Goal: Use online tool/utility: Utilize a website feature to perform a specific function

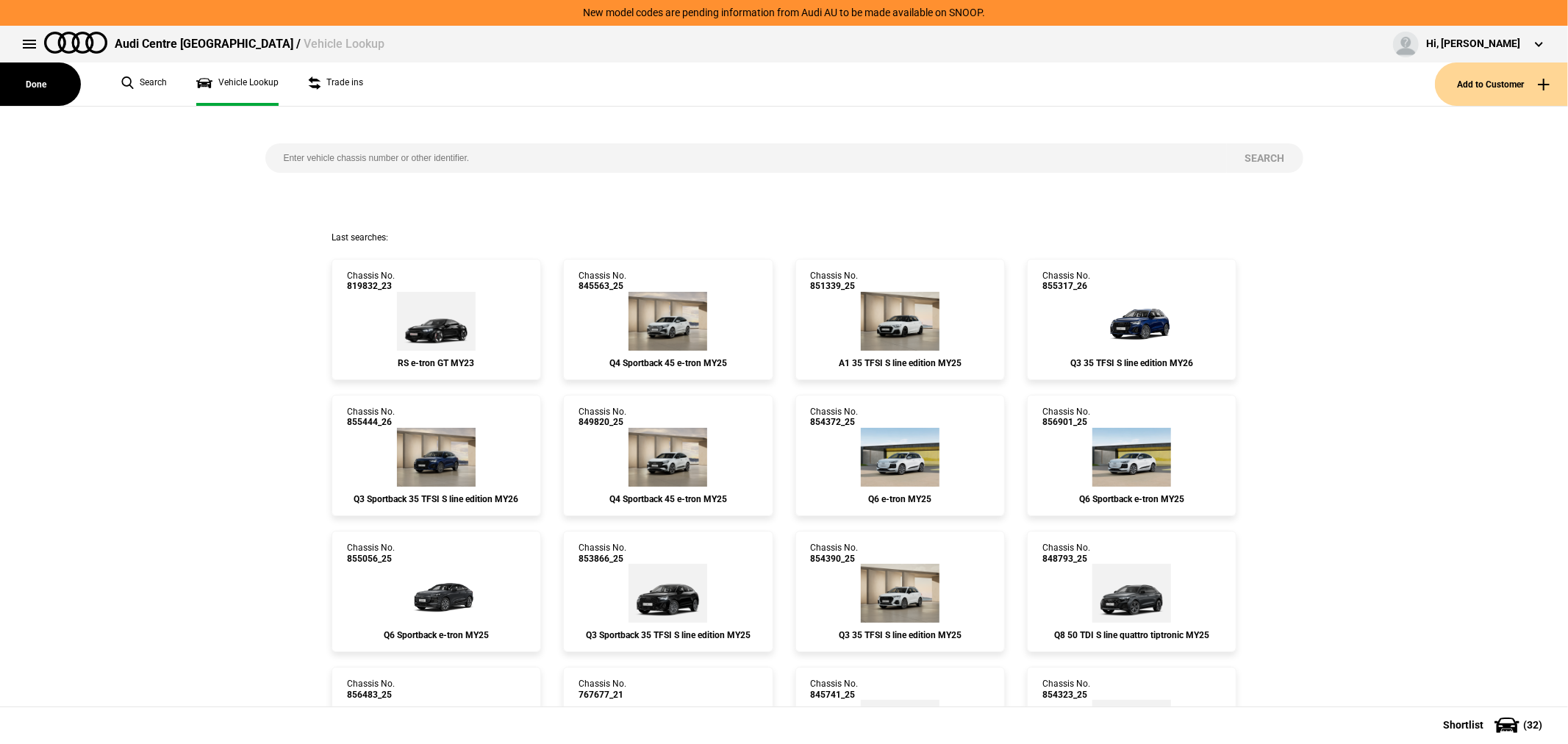
click at [363, 162] on input "search" at bounding box center [745, 158] width 961 height 29
type input "840362"
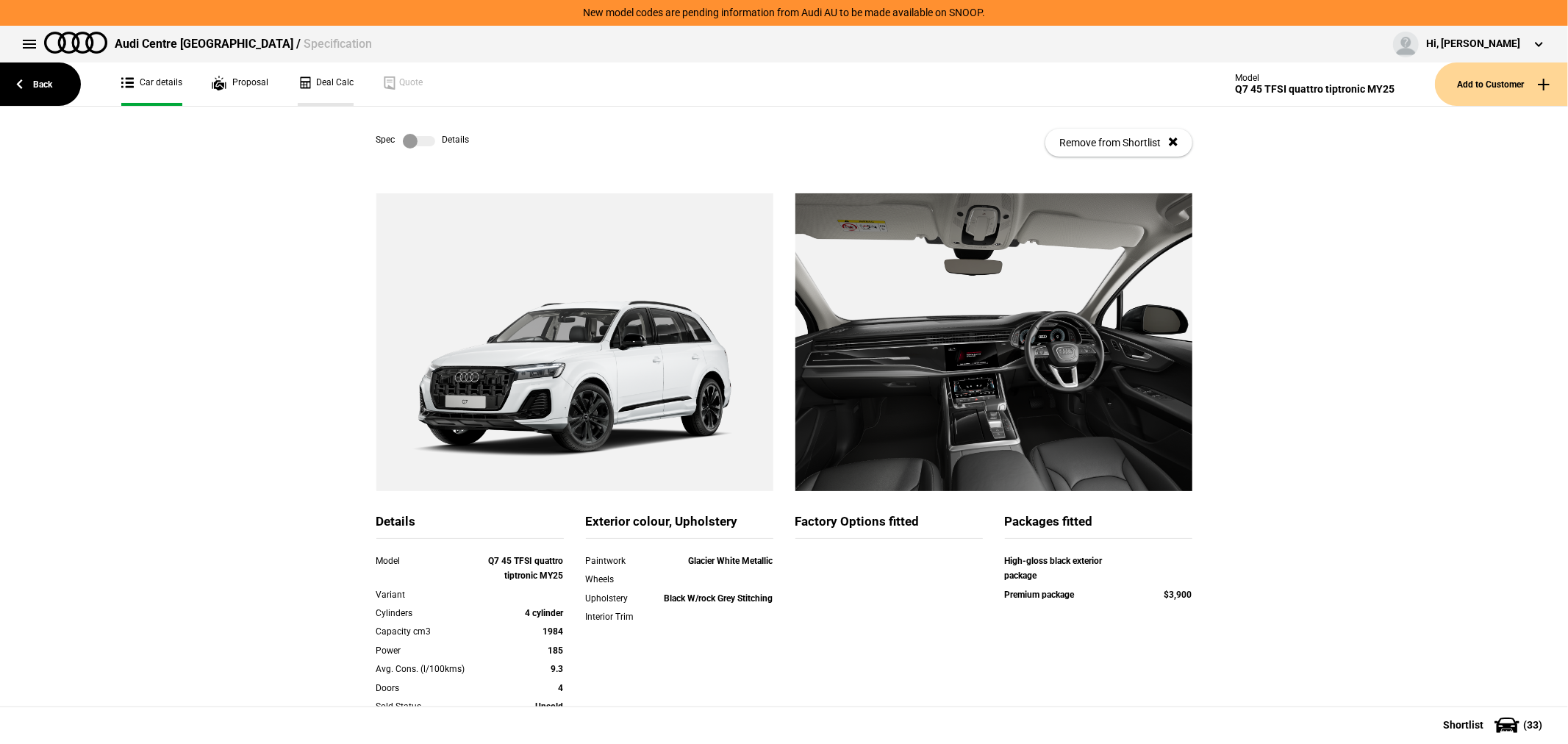
click at [315, 81] on link "Deal Calc" at bounding box center [326, 85] width 56 height 44
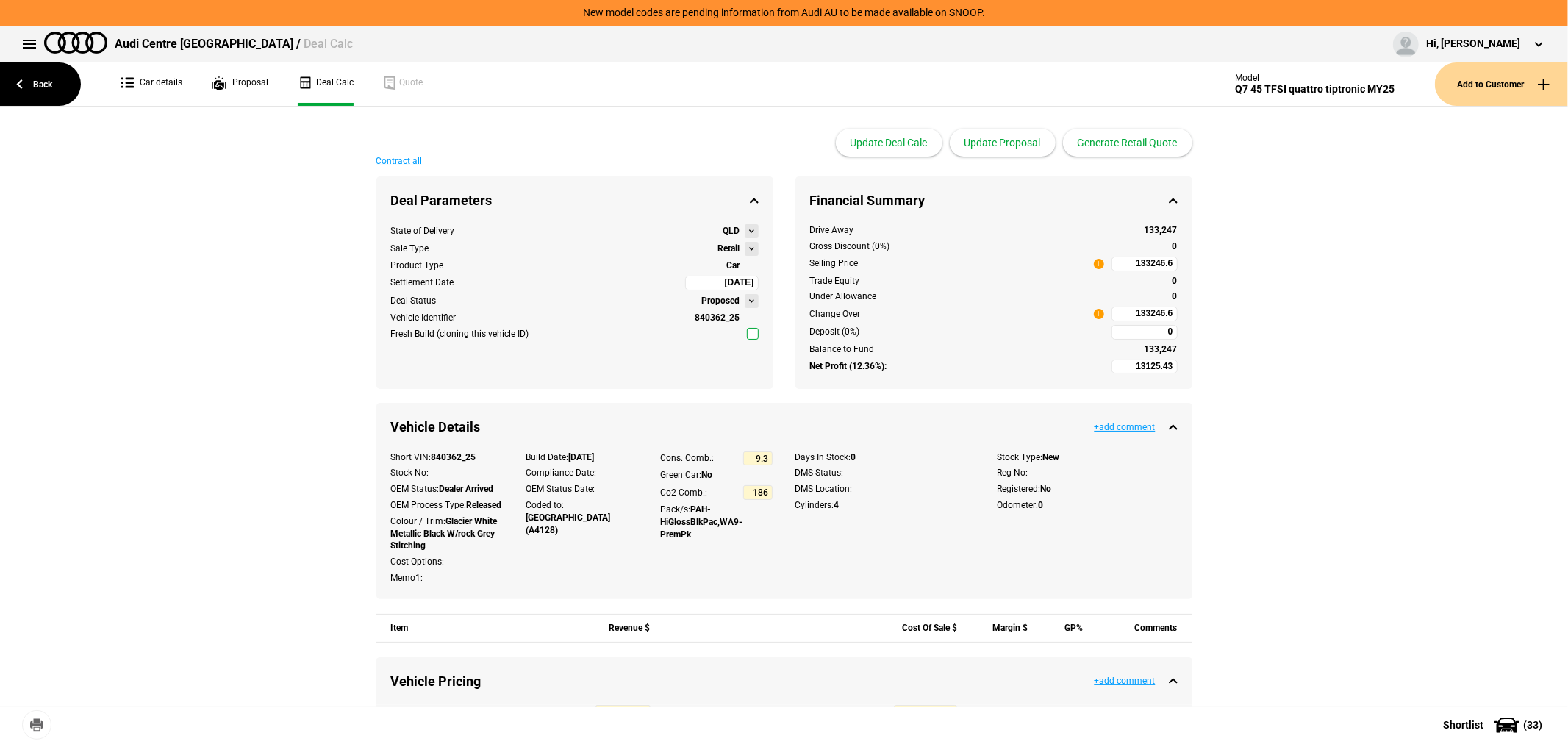
click at [749, 248] on button at bounding box center [751, 248] width 14 height 14
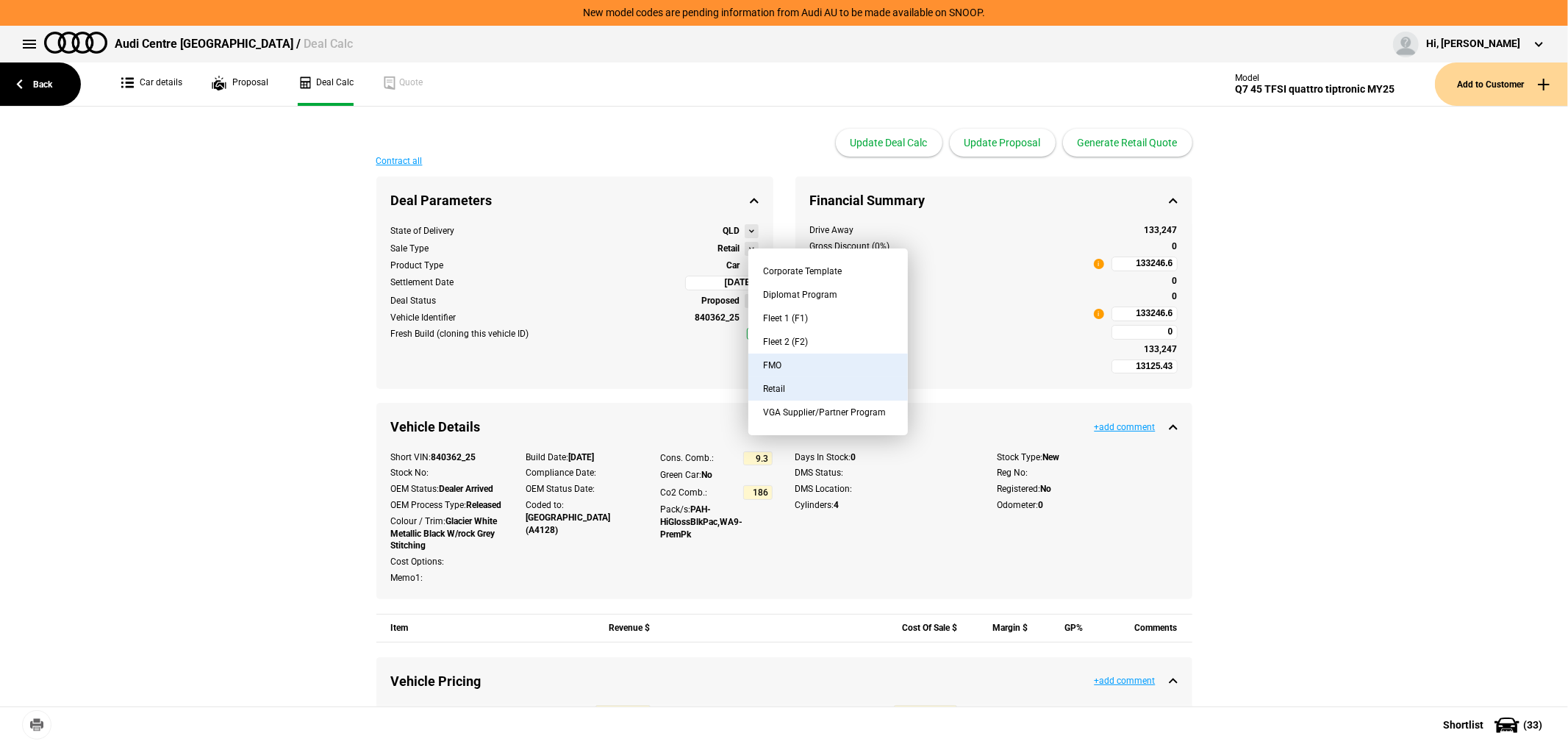
click at [799, 365] on button "FMO" at bounding box center [828, 365] width 160 height 23
type input "-645.28"
type input "2495"
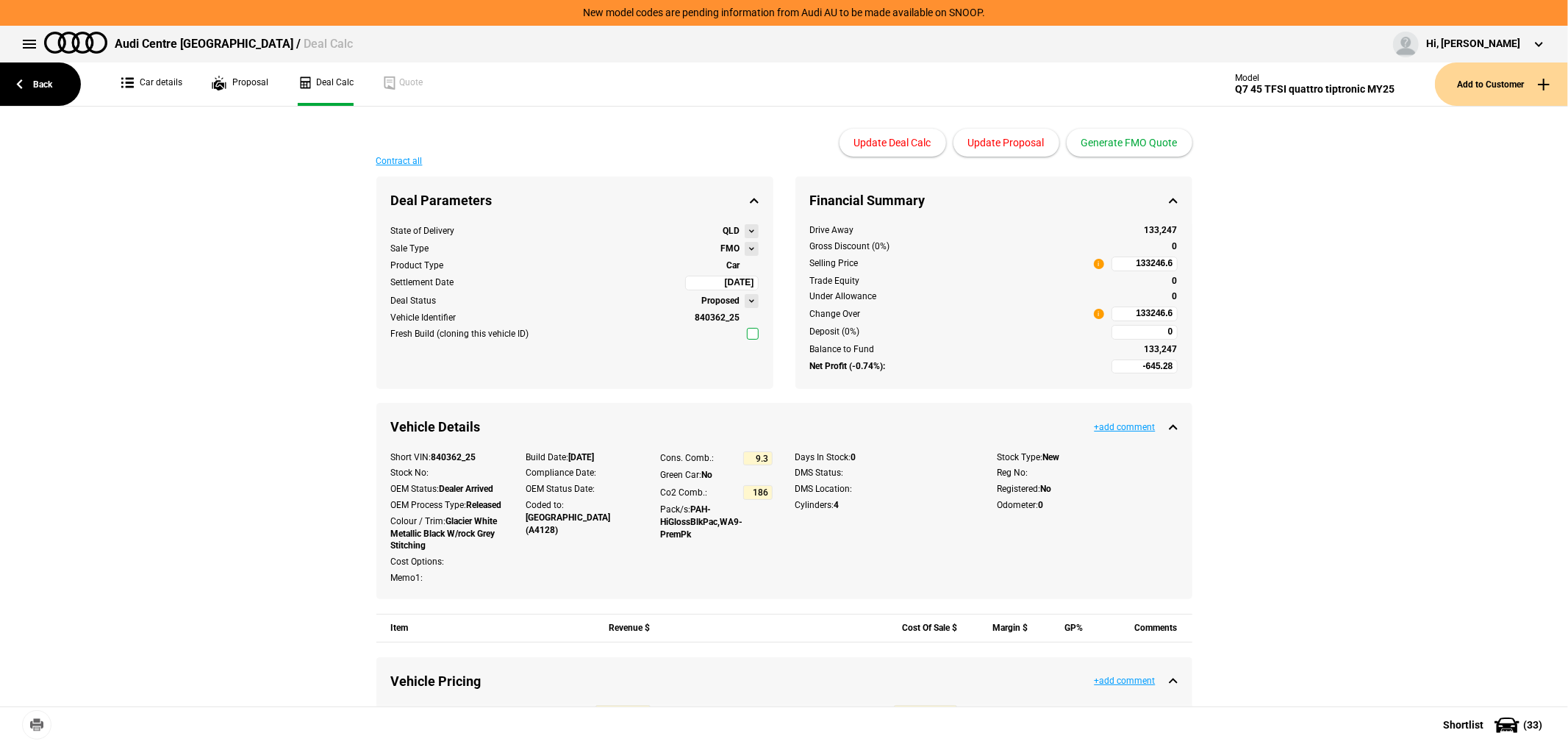
type input "102268.83"
type input "-4118.01"
click at [1028, 137] on button "Update Proposal" at bounding box center [1006, 143] width 106 height 28
type input "102268.83"
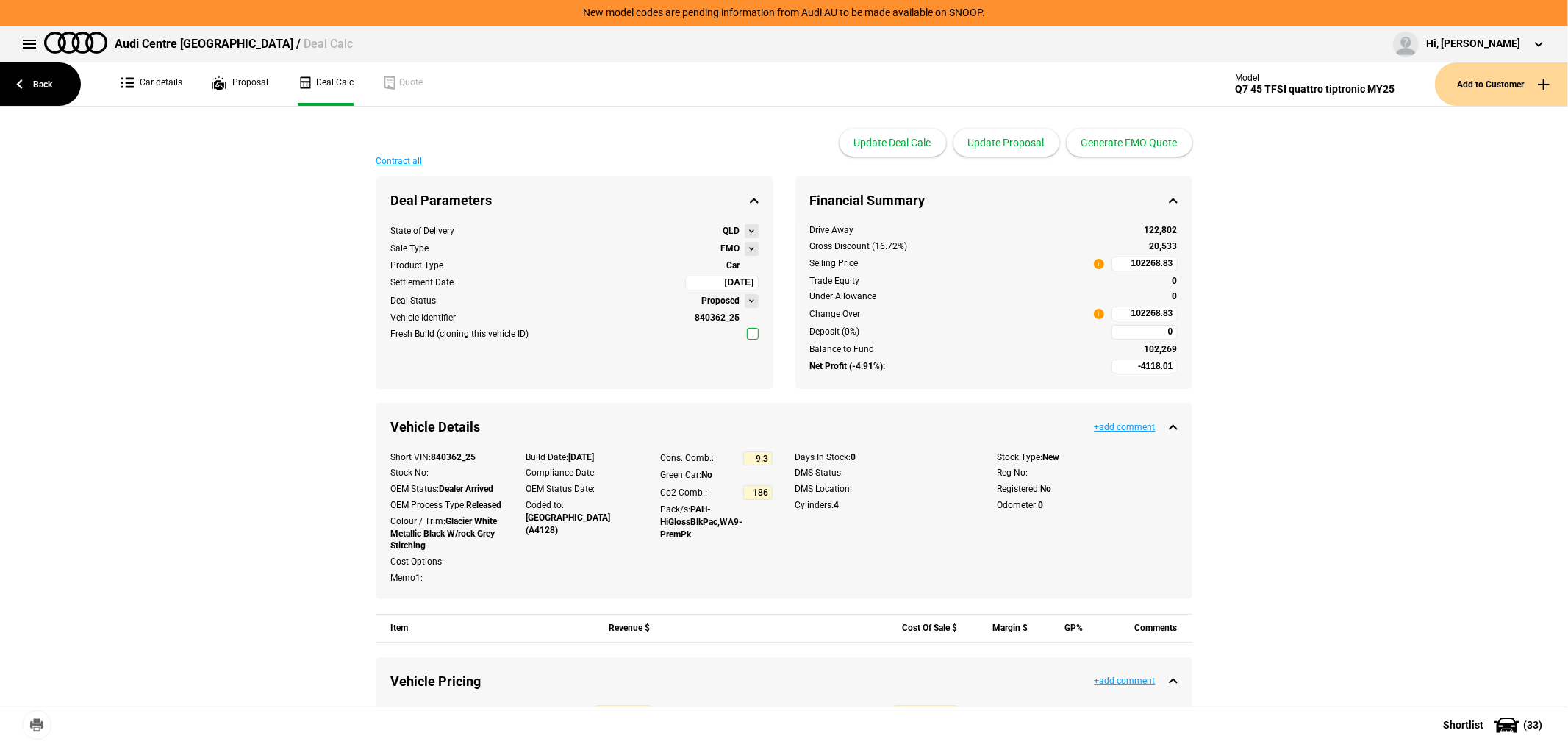
type input "-931.88"
type input "-3186.13"
type input "106825"
click at [1009, 145] on button "Update Proposal" at bounding box center [1006, 143] width 106 height 28
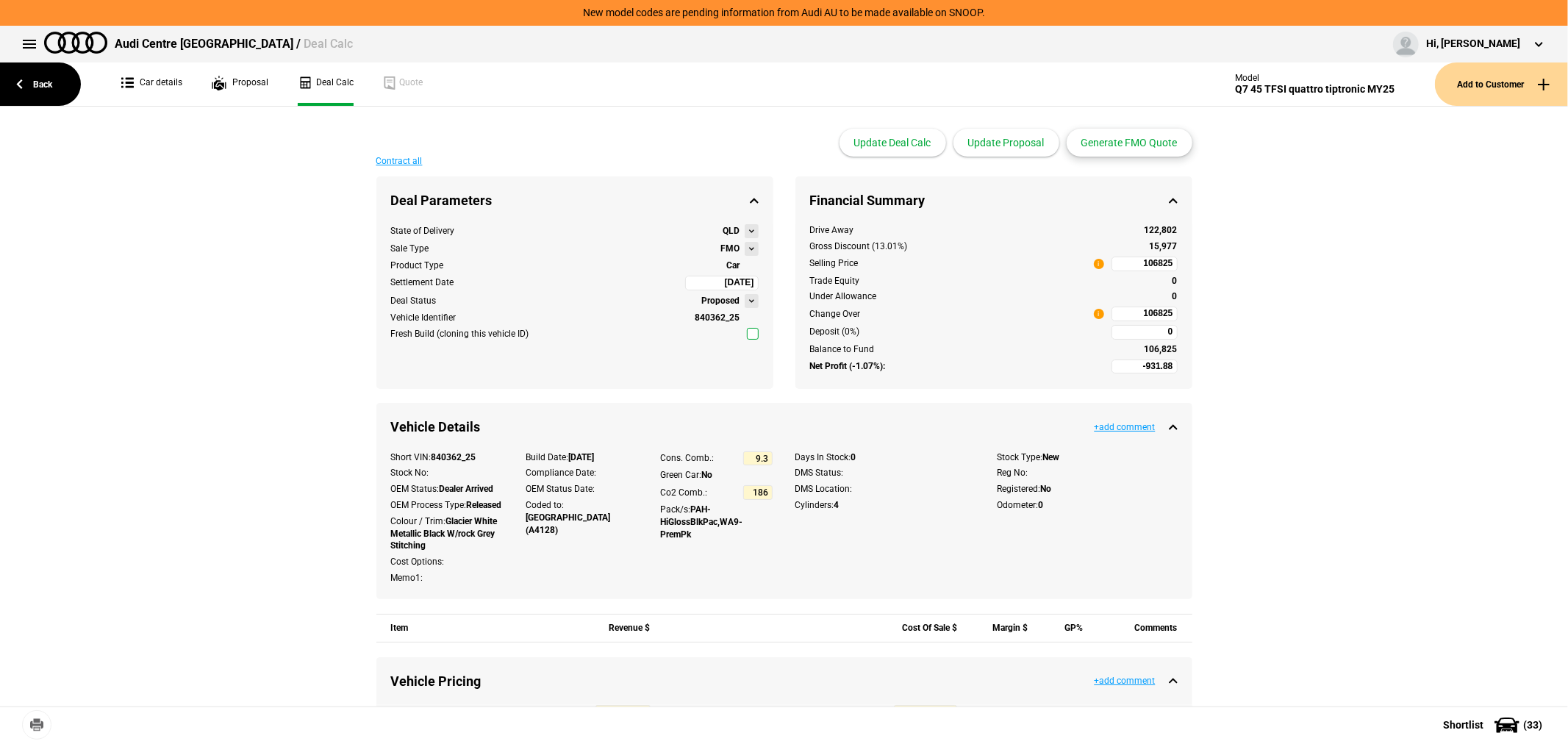
click at [1145, 139] on button "Generate FMO Quote" at bounding box center [1130, 143] width 126 height 28
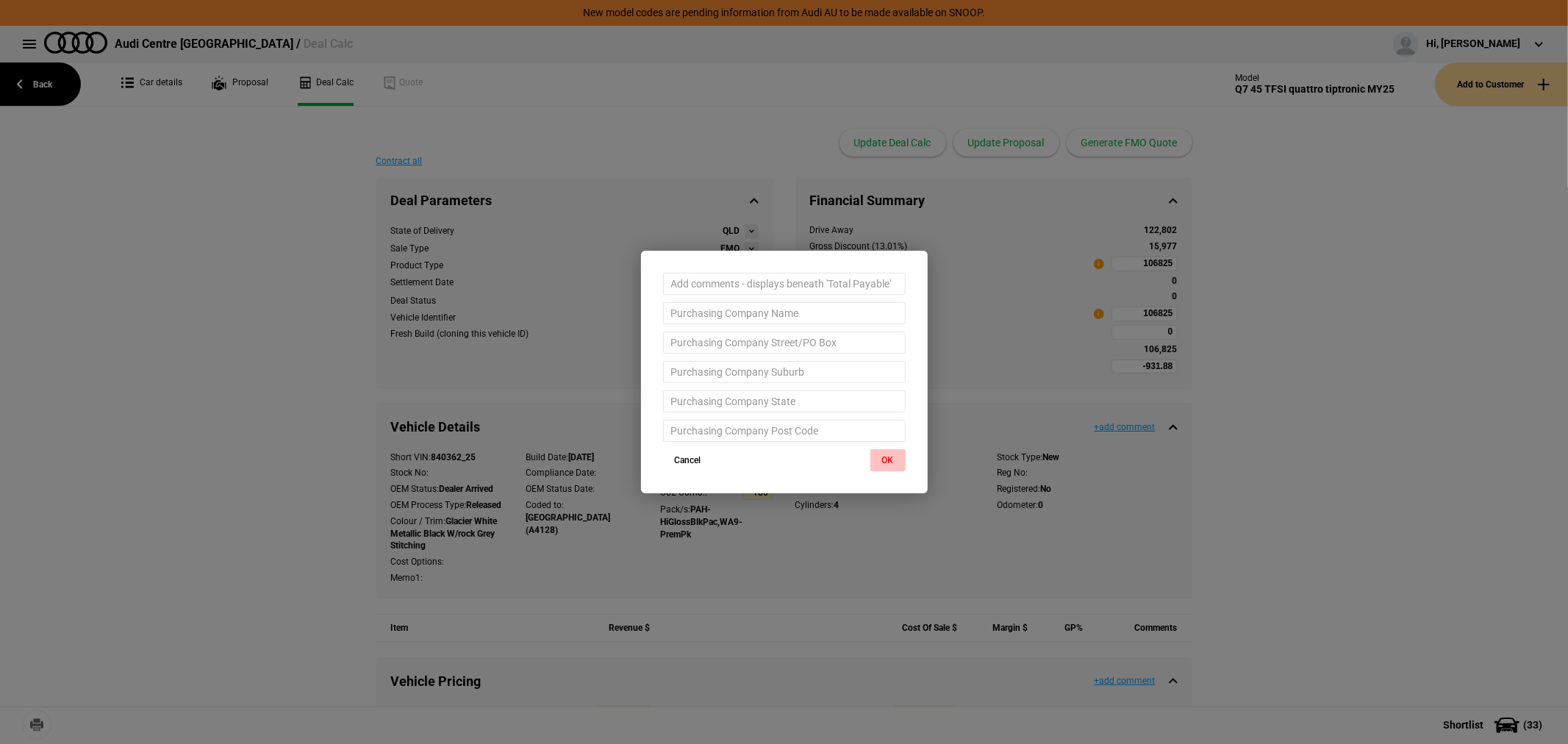
click at [884, 456] on button "OK" at bounding box center [888, 459] width 35 height 22
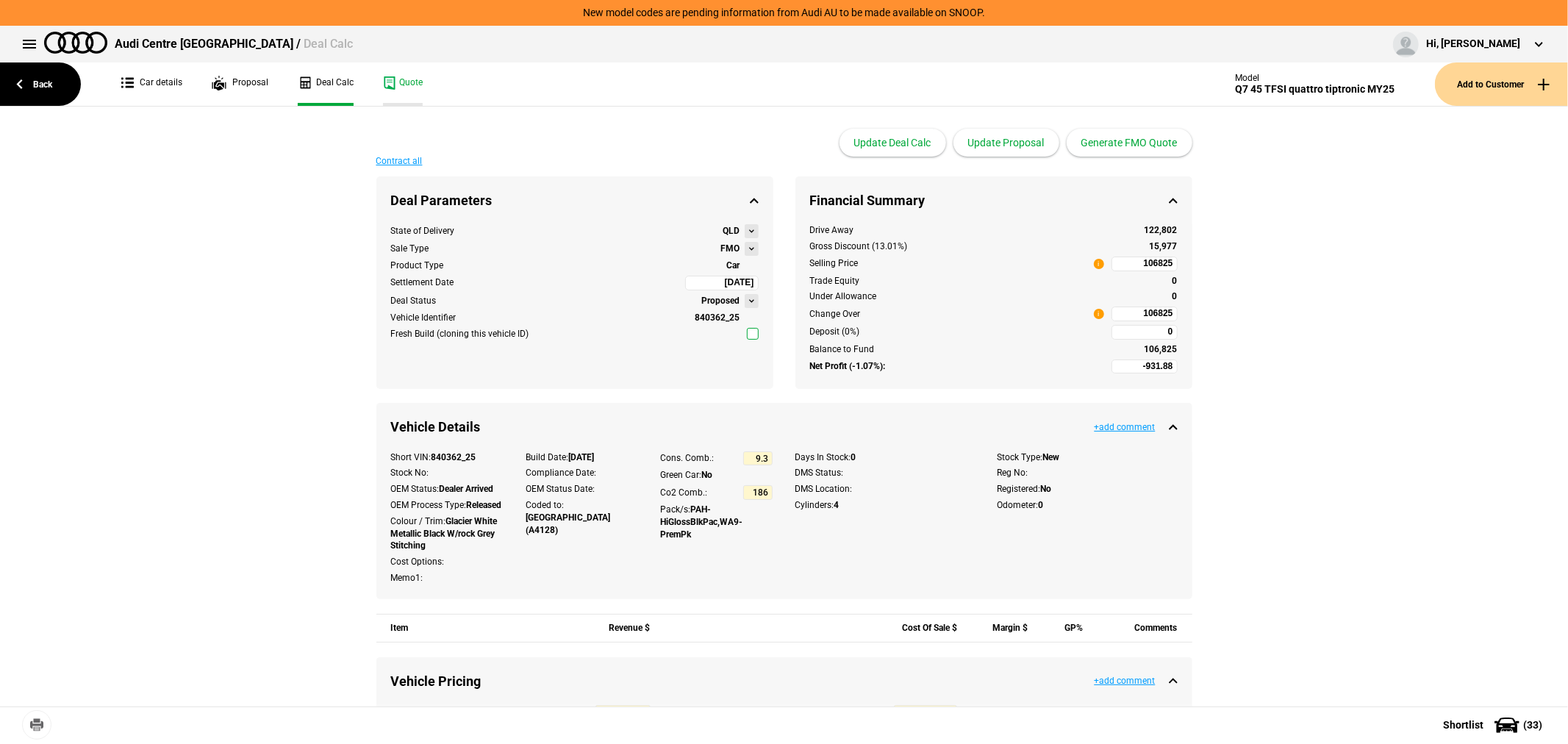
click at [401, 81] on link "Quote" at bounding box center [402, 85] width 39 height 44
click at [35, 78] on link "Back" at bounding box center [40, 85] width 81 height 44
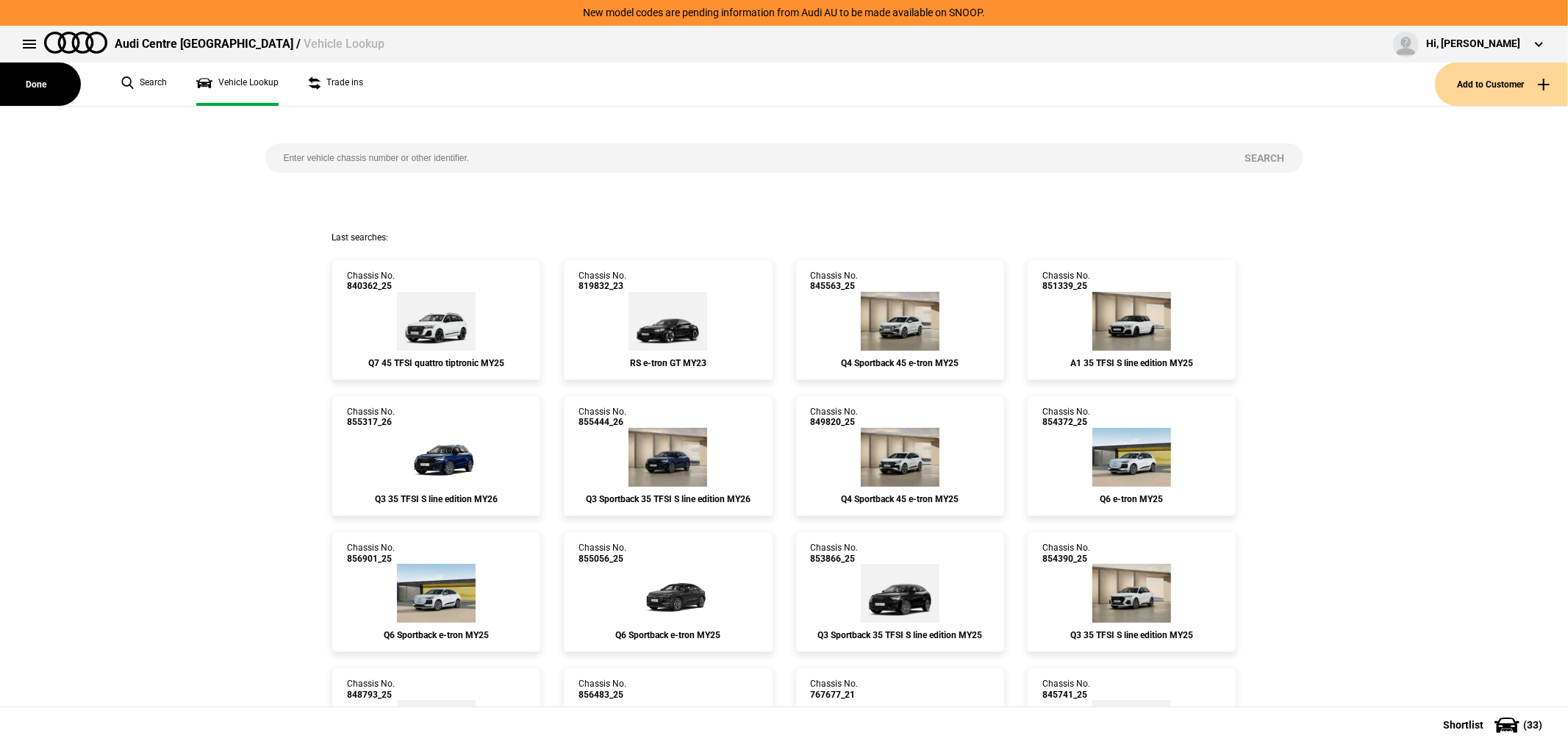
click at [340, 162] on input "search" at bounding box center [745, 158] width 961 height 29
type input "849968"
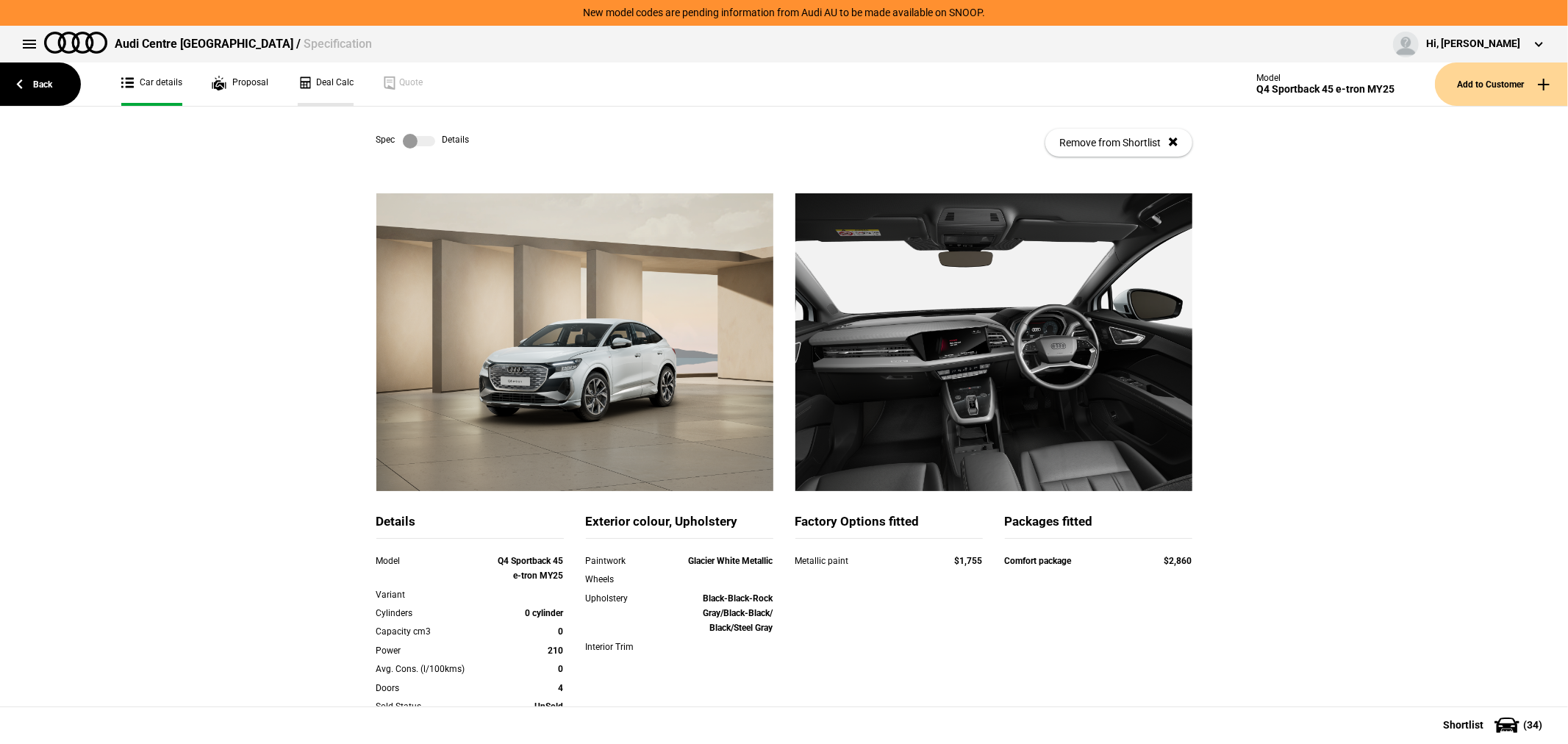
click at [323, 77] on link "Deal Calc" at bounding box center [326, 85] width 56 height 44
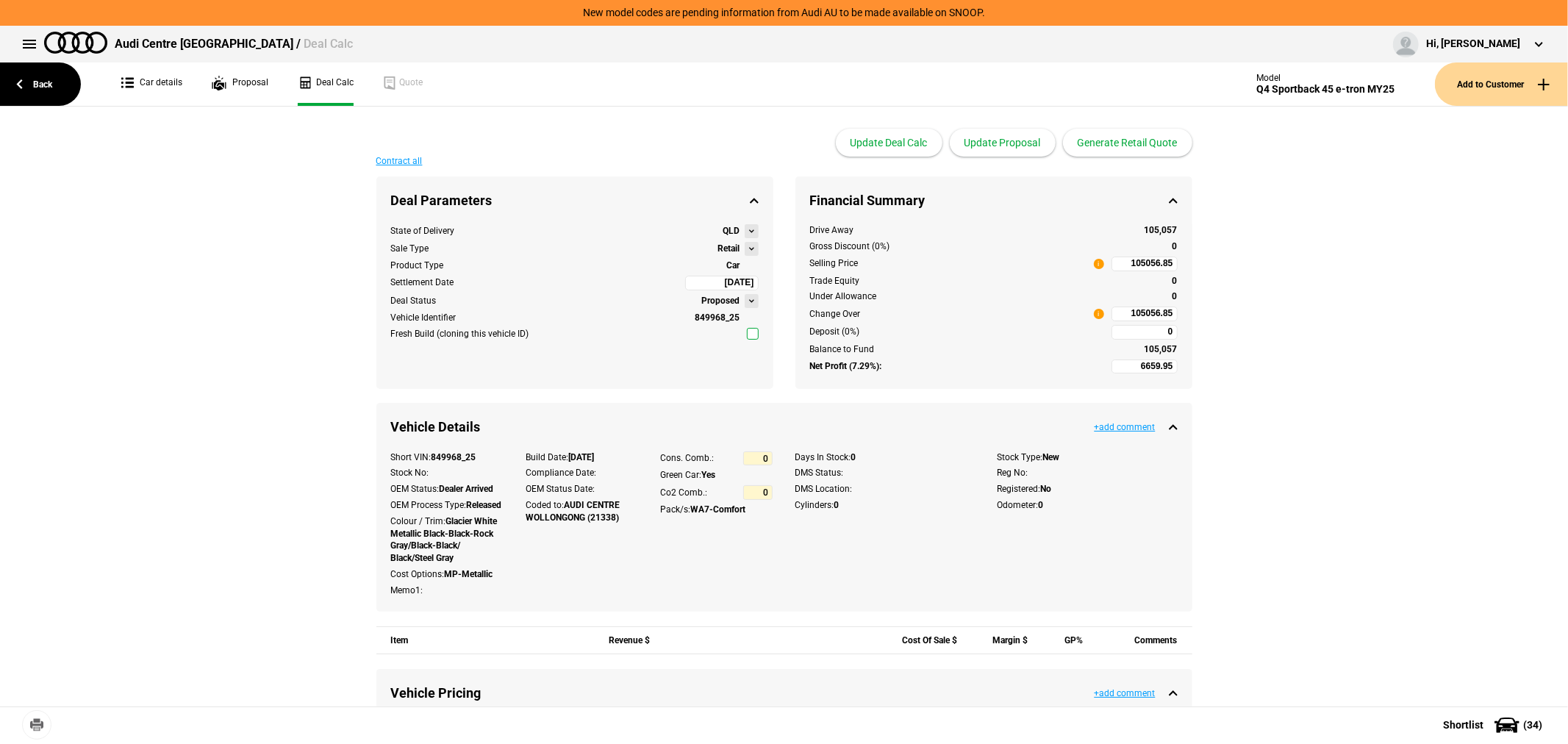
click at [745, 251] on button at bounding box center [751, 248] width 14 height 14
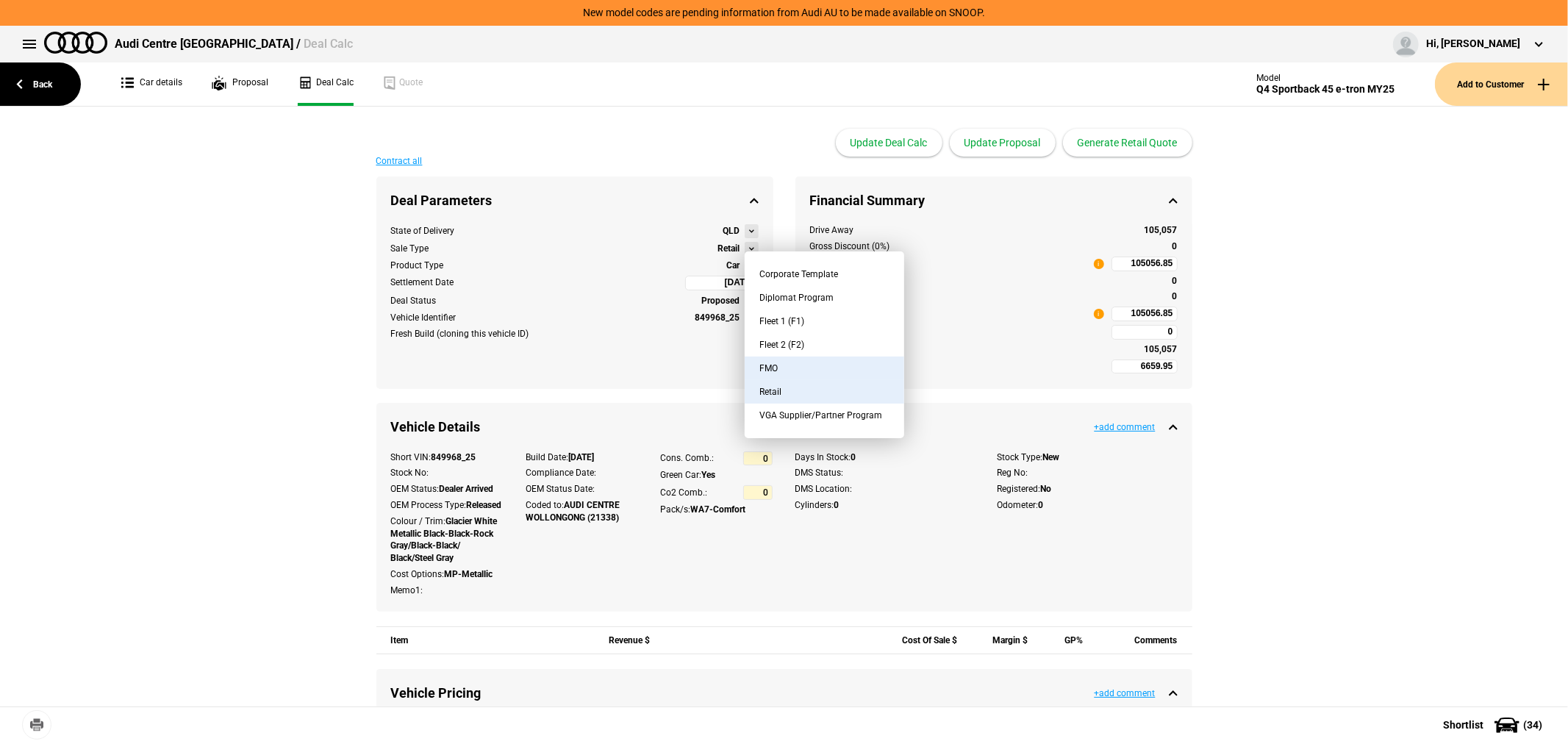
click at [787, 368] on button "FMO" at bounding box center [824, 368] width 160 height 23
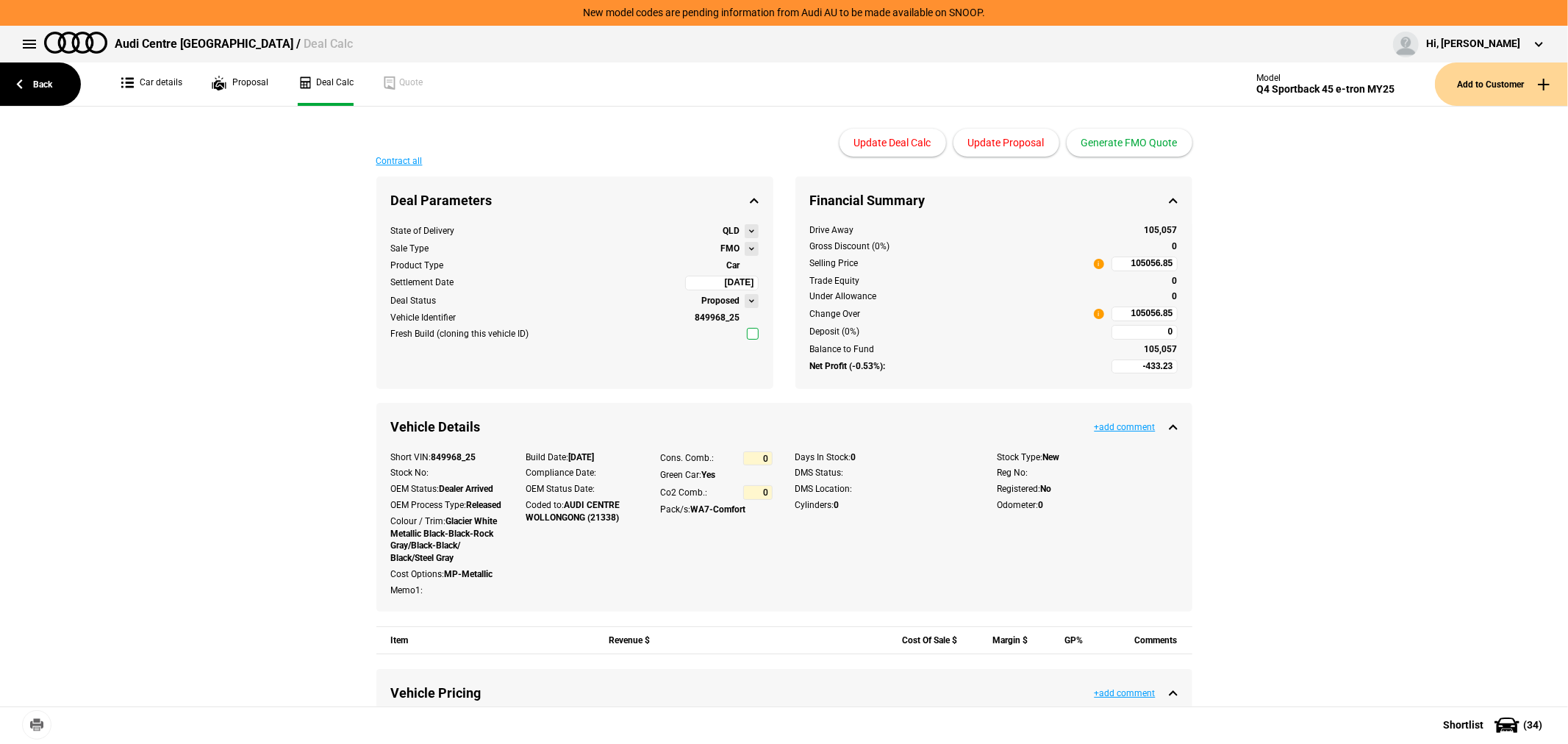
type input "-2433.23"
type input "2495"
type input "84139.35"
type input "-4933.23"
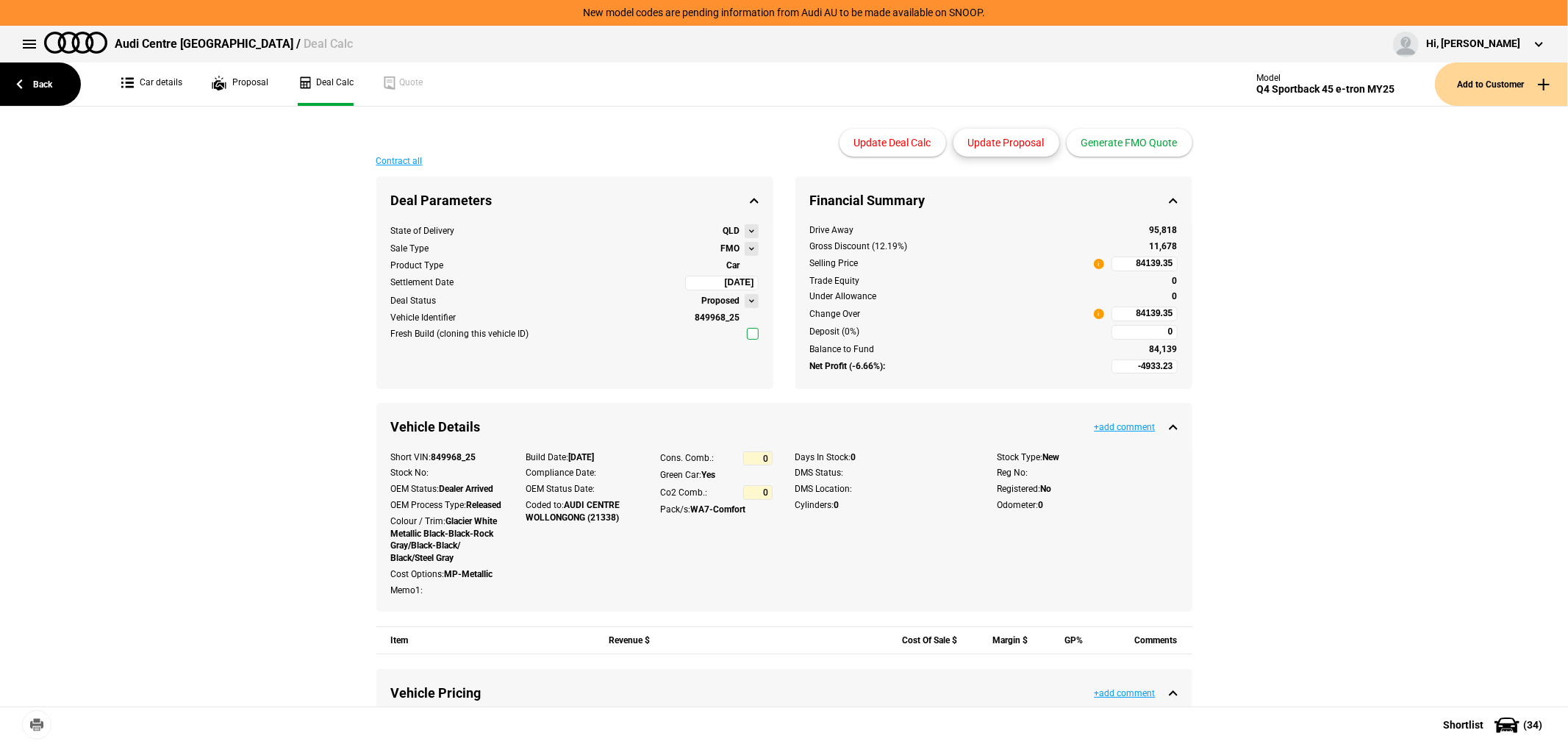
click at [1022, 137] on button "Update Proposal" at bounding box center [1006, 143] width 106 height 28
click at [1120, 311] on input "84139.35" at bounding box center [1145, 314] width 66 height 15
type input "84139.35"
type input "451.45"
type input "-5384.68"
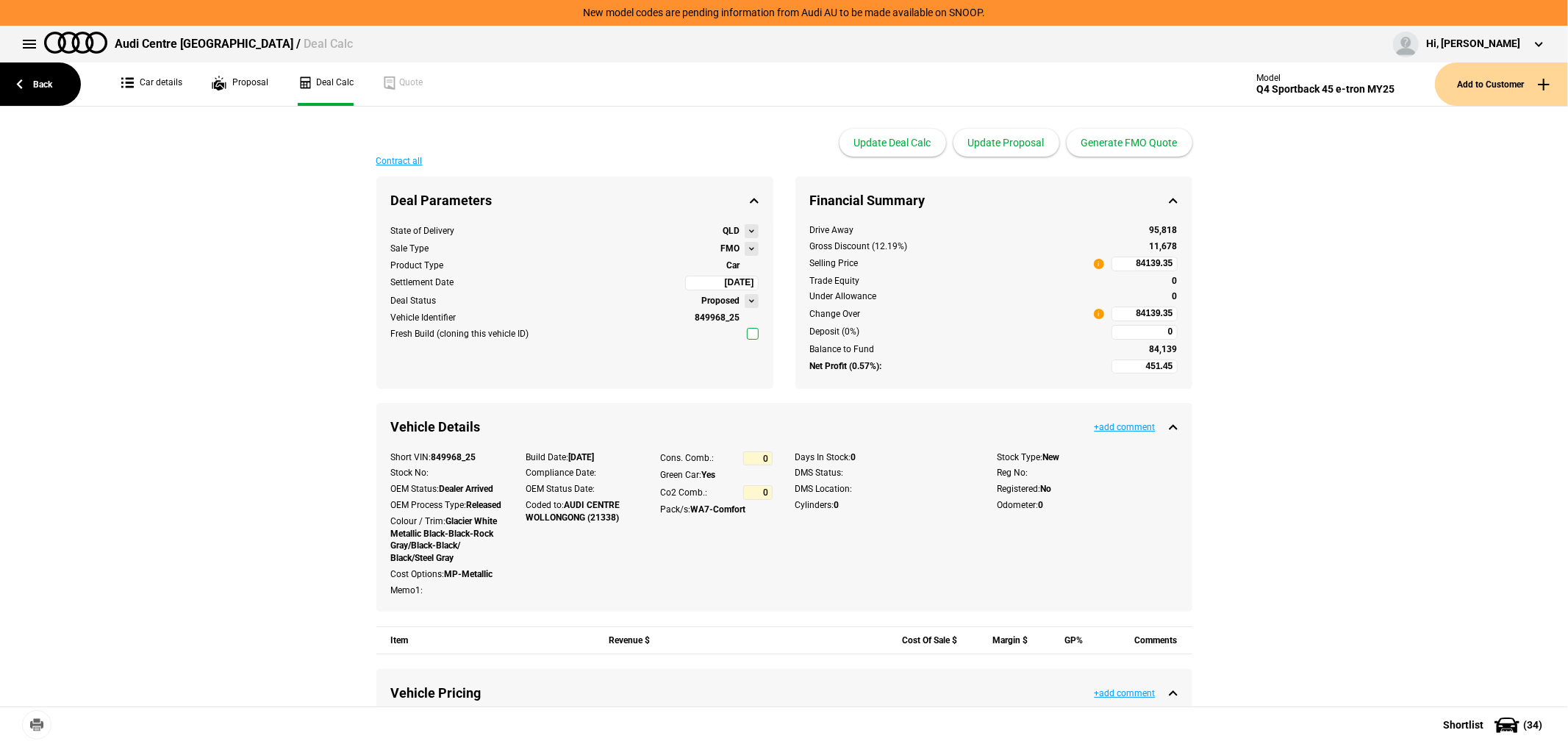
type input "90062.5"
click at [1009, 142] on button "Update Proposal" at bounding box center [1006, 143] width 106 height 28
click at [49, 81] on link "Back" at bounding box center [40, 85] width 81 height 44
